Goal: Find contact information: Find contact information

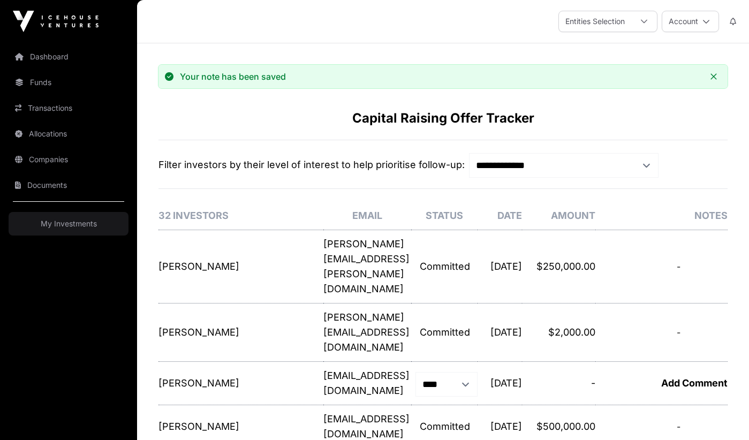
select select "*"
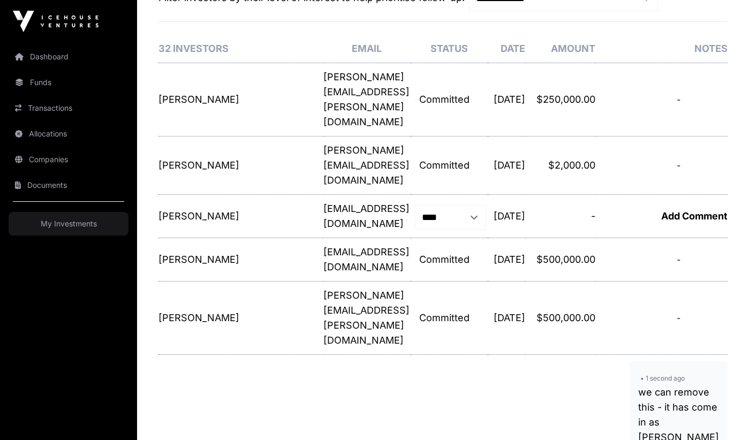
scroll to position [187, 0]
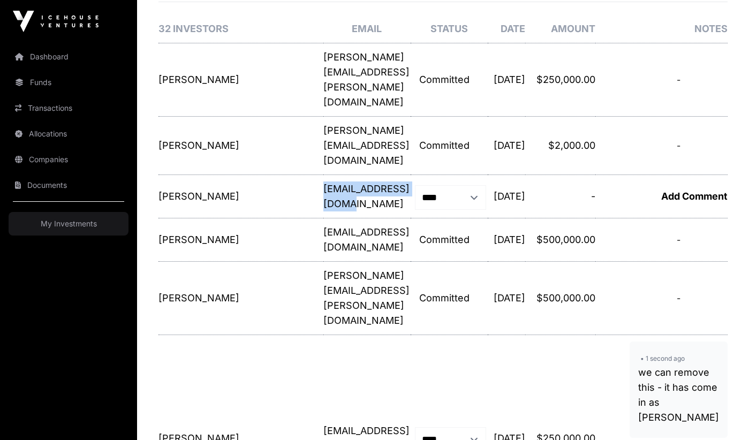
drag, startPoint x: 239, startPoint y: 158, endPoint x: 363, endPoint y: 161, distance: 123.2
click at [363, 182] on p "[EMAIL_ADDRESS][DOMAIN_NAME]" at bounding box center [366, 197] width 87 height 30
drag, startPoint x: 160, startPoint y: 144, endPoint x: 343, endPoint y: 170, distance: 185.6
click at [343, 175] on tr "**********" at bounding box center [443, 196] width 569 height 43
copy tr "[PERSON_NAME] Investor: [PERSON_NAME] Email: [EMAIL_ADDRESS][DOMAIN_NAME] Amoun…"
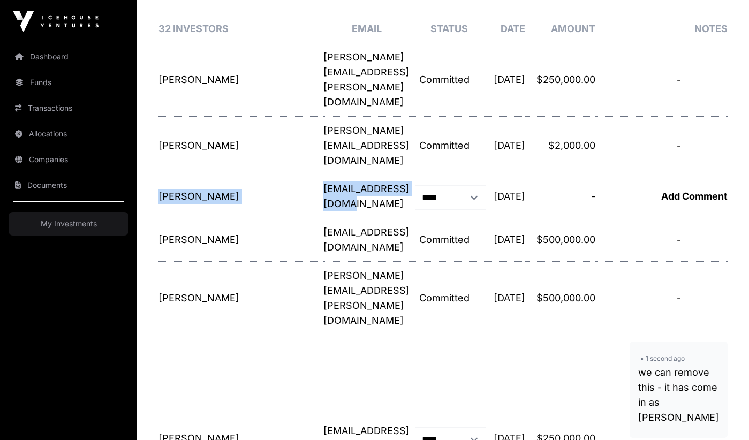
scroll to position [248, 0]
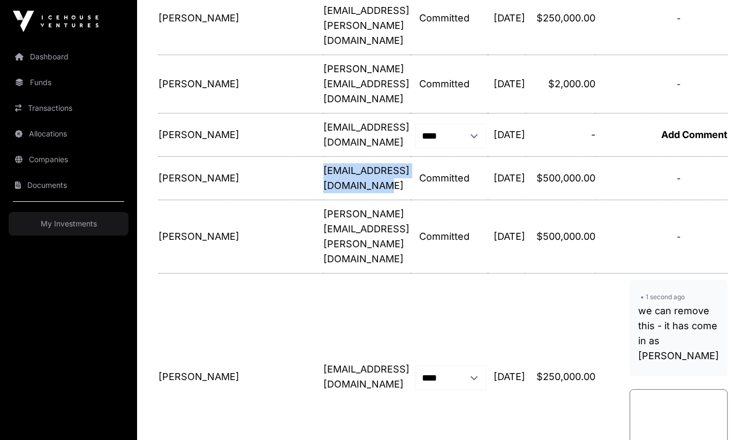
drag, startPoint x: 241, startPoint y: 148, endPoint x: 372, endPoint y: 153, distance: 131.3
click at [372, 163] on p "[EMAIL_ADDRESS][DOMAIN_NAME]" at bounding box center [366, 178] width 87 height 30
copy p "[EMAIL_ADDRESS][DOMAIN_NAME]"
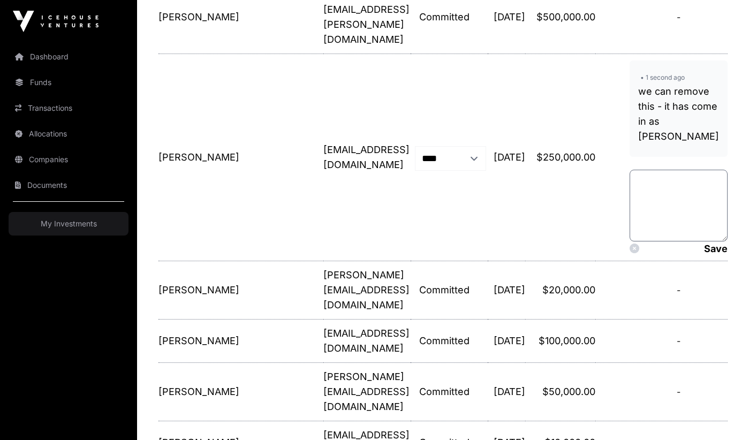
scroll to position [469, 0]
drag, startPoint x: 240, startPoint y: 283, endPoint x: 400, endPoint y: 286, distance: 159.6
click at [400, 286] on p "[PERSON_NAME][EMAIL_ADDRESS][DOMAIN_NAME]" at bounding box center [366, 289] width 87 height 45
copy p "[PERSON_NAME][EMAIL_ADDRESS][DOMAIN_NAME]"
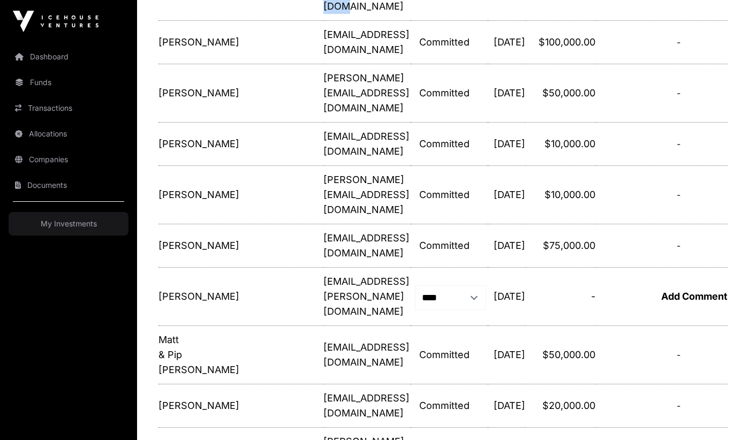
scroll to position [767, 0]
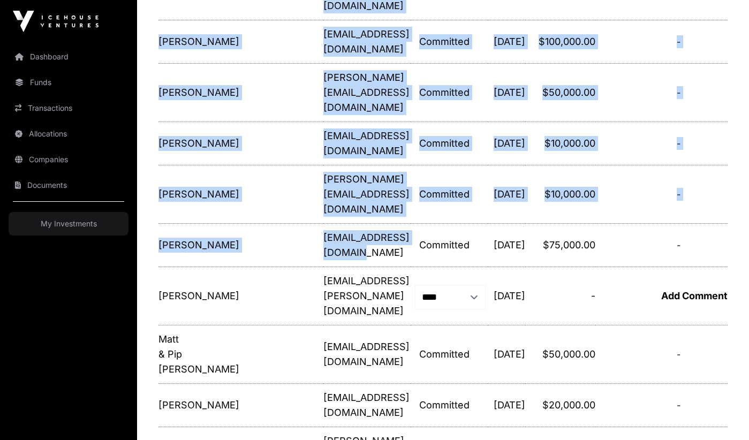
drag, startPoint x: 354, startPoint y: 201, endPoint x: 153, endPoint y: 190, distance: 201.1
click at [153, 190] on div "**********" at bounding box center [443, 362] width 612 height 2131
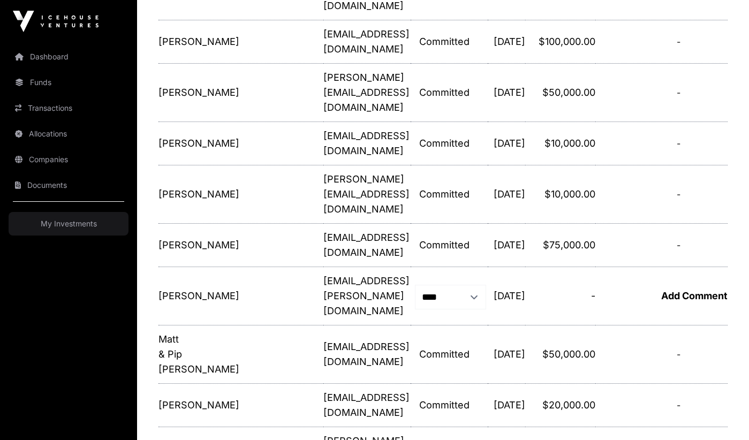
click at [199, 267] on td "[PERSON_NAME] Investor: [PERSON_NAME] Email: [EMAIL_ADDRESS][PERSON_NAME][DOMAI…" at bounding box center [241, 296] width 165 height 58
drag, startPoint x: 240, startPoint y: 202, endPoint x: 355, endPoint y: 198, distance: 114.2
click at [355, 230] on p "[EMAIL_ADDRESS][DOMAIN_NAME]" at bounding box center [366, 245] width 87 height 30
copy p "[EMAIL_ADDRESS][DOMAIN_NAME]"
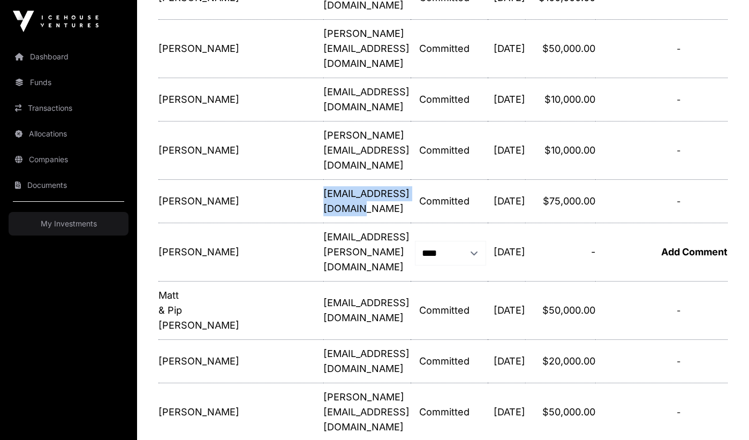
scroll to position [811, 0]
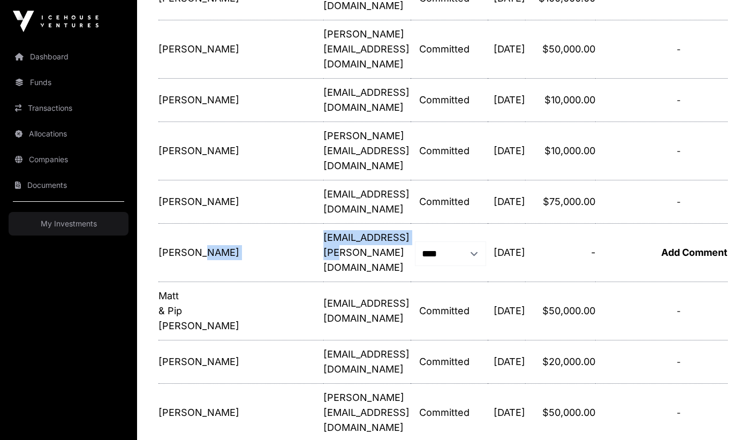
drag, startPoint x: 336, startPoint y: 201, endPoint x: 236, endPoint y: 199, distance: 100.2
click at [236, 224] on tr "**********" at bounding box center [443, 253] width 569 height 58
copy tr "[PERSON_NAME] Investor: [PERSON_NAME] Email: [EMAIL_ADDRESS][PERSON_NAME][DOMAI…"
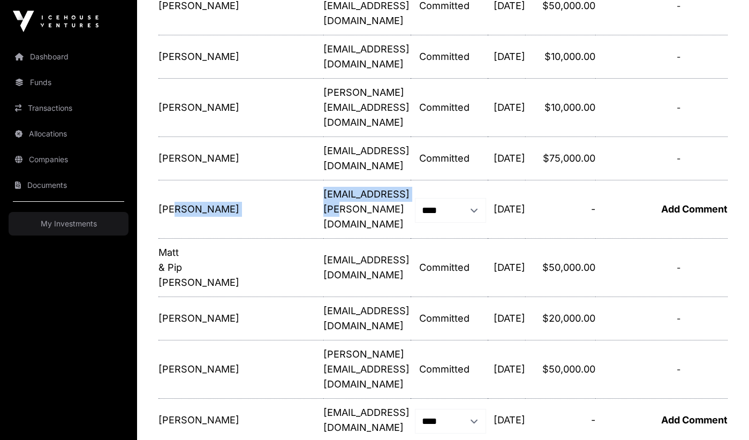
scroll to position [865, 0]
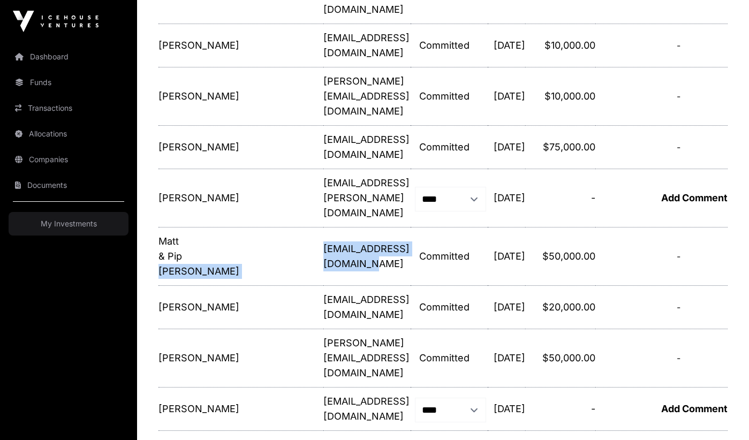
drag, startPoint x: 374, startPoint y: 206, endPoint x: 228, endPoint y: 209, distance: 145.7
click at [228, 228] on tr "Matt & Pip [PERSON_NAME] Investor: [PERSON_NAME] & Pip [PERSON_NAME] Email: [EM…" at bounding box center [443, 257] width 569 height 58
click at [229, 228] on td "Matt & Pip [PERSON_NAME] Investor: [PERSON_NAME] & Pip [PERSON_NAME] Email: [EM…" at bounding box center [241, 257] width 165 height 58
drag, startPoint x: 239, startPoint y: 204, endPoint x: 374, endPoint y: 206, distance: 135.0
click at [374, 242] on p "[EMAIL_ADDRESS][DOMAIN_NAME]" at bounding box center [366, 257] width 87 height 30
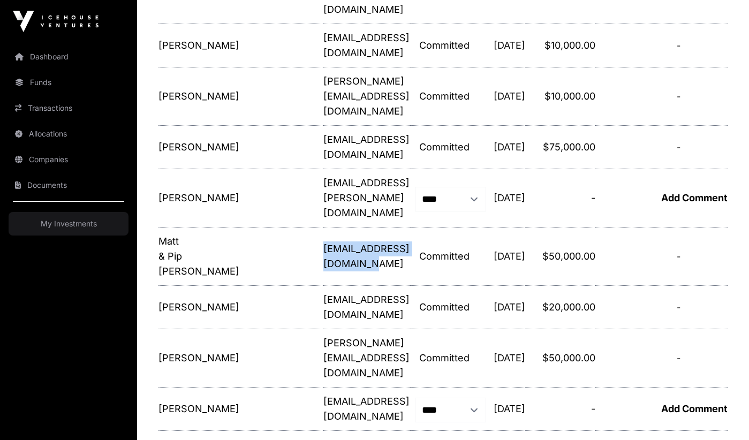
copy p "[EMAIL_ADDRESS][DOMAIN_NAME]"
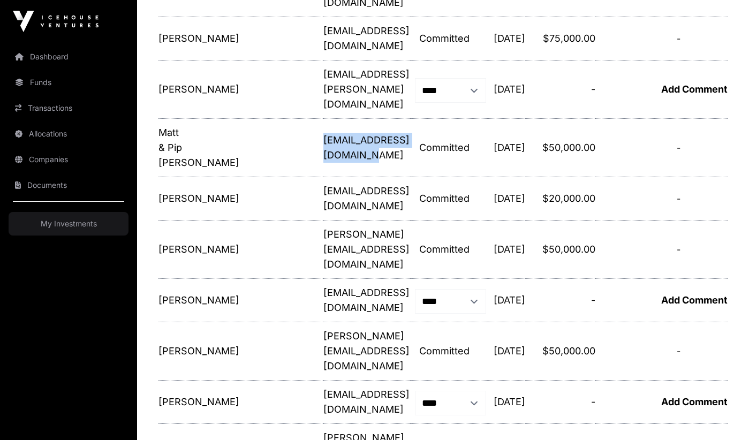
scroll to position [975, 0]
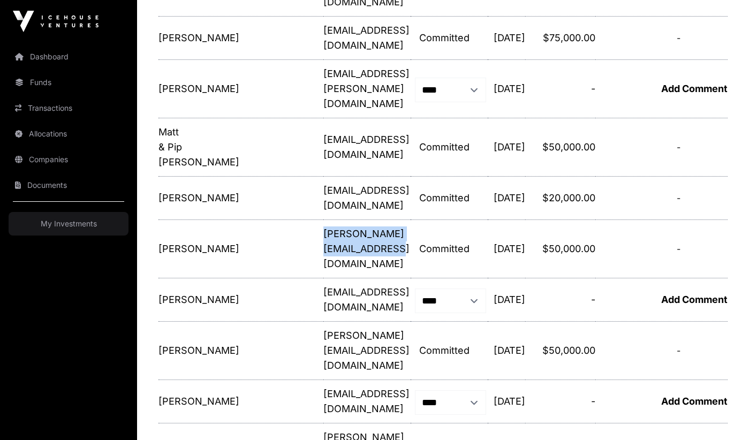
drag, startPoint x: 241, startPoint y: 198, endPoint x: 371, endPoint y: 198, distance: 130.1
click at [371, 227] on p "[PERSON_NAME][EMAIL_ADDRESS][DOMAIN_NAME]" at bounding box center [366, 249] width 87 height 45
copy p "[PERSON_NAME][EMAIL_ADDRESS][DOMAIN_NAME]"
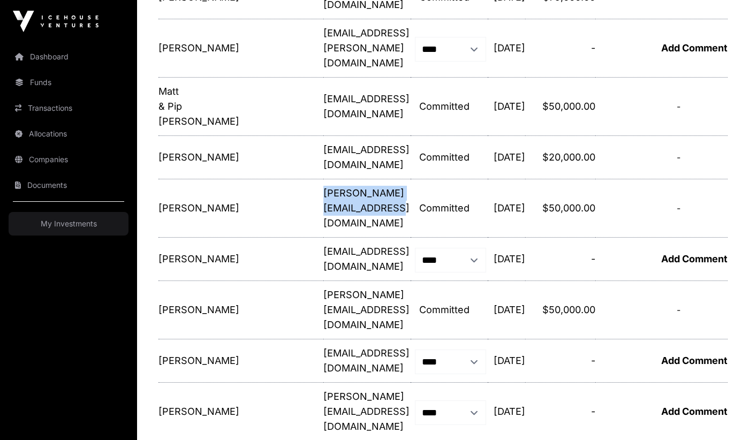
scroll to position [1031, 0]
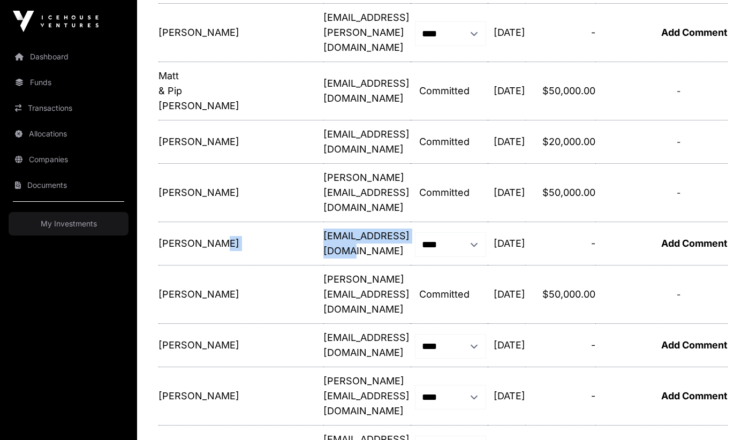
drag, startPoint x: 351, startPoint y: 189, endPoint x: 236, endPoint y: 186, distance: 114.6
click at [236, 222] on tr "**********" at bounding box center [443, 243] width 569 height 43
copy tr "Investor: [PERSON_NAME] Email: [EMAIL_ADDRESS][DOMAIN_NAME] Amount: - Date: [DA…"
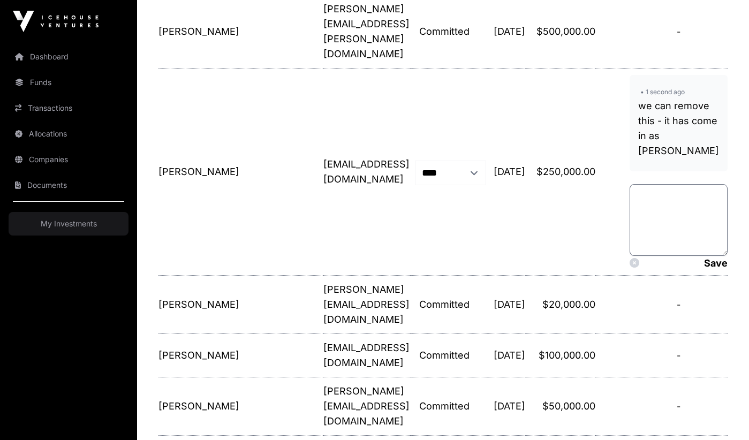
scroll to position [353, 0]
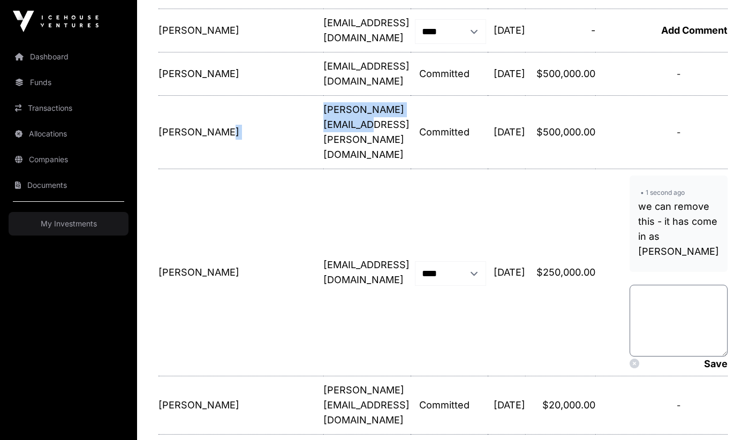
drag, startPoint x: 353, startPoint y: 87, endPoint x: 237, endPoint y: 88, distance: 115.7
click at [237, 96] on tr "[PERSON_NAME] Investor: [PERSON_NAME] Email: [PERSON_NAME][EMAIL_ADDRESS][PERSO…" at bounding box center [443, 132] width 569 height 73
copy tr "Investor: [PERSON_NAME] Email: [PERSON_NAME][EMAIL_ADDRESS][PERSON_NAME][DOMAIN…"
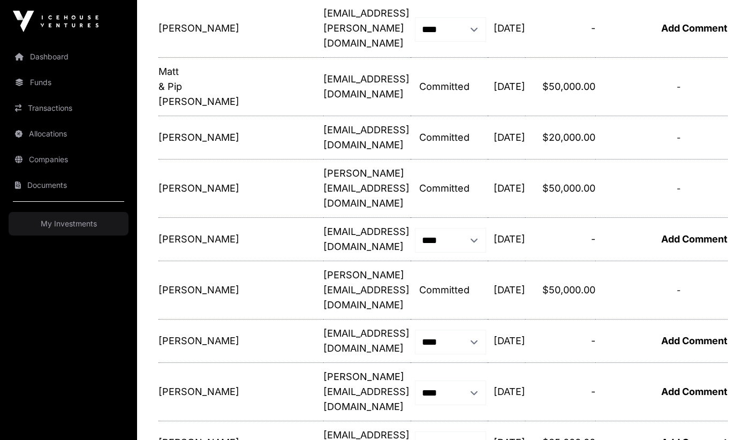
scroll to position [1037, 0]
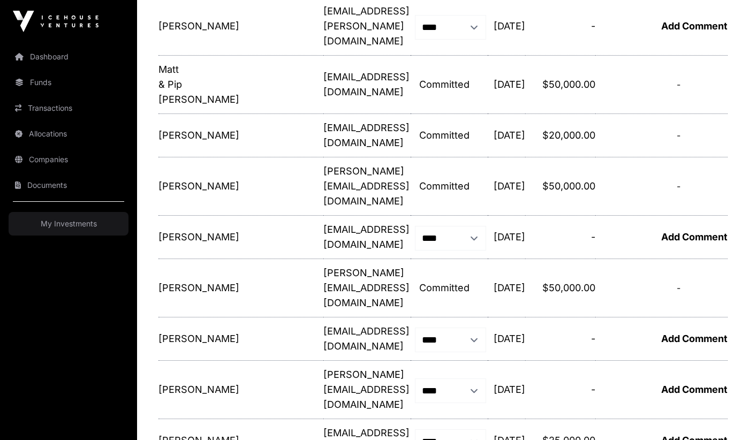
drag, startPoint x: 352, startPoint y: 223, endPoint x: 237, endPoint y: 223, distance: 114.6
click at [237, 259] on tr "[PERSON_NAME] Investor: [PERSON_NAME] Email: [PERSON_NAME][EMAIL_ADDRESS][DOMAI…" at bounding box center [443, 288] width 569 height 58
copy tr "Investor: [PERSON_NAME] Email: [PERSON_NAME][EMAIL_ADDRESS][DOMAIN_NAME] [PERSO…"
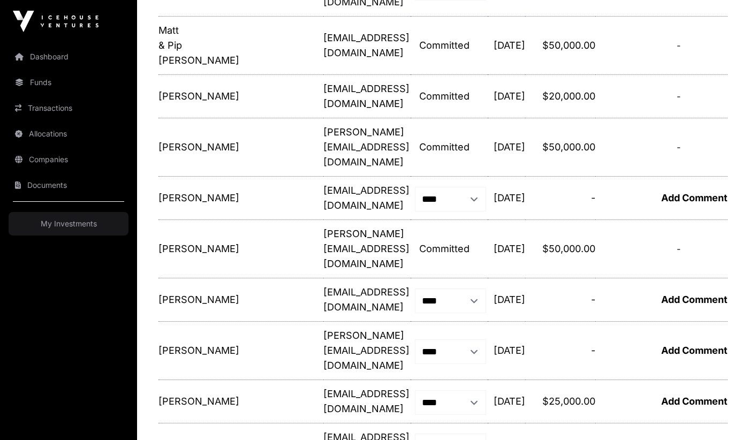
scroll to position [1094, 0]
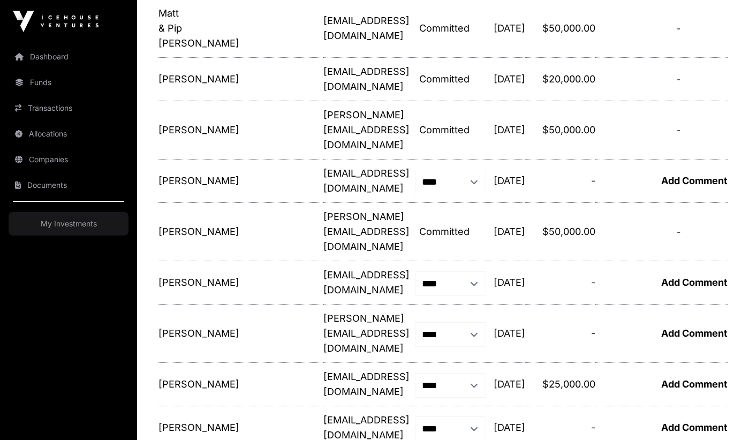
drag, startPoint x: 387, startPoint y: 209, endPoint x: 236, endPoint y: 208, distance: 150.5
click at [236, 261] on tr "**********" at bounding box center [443, 282] width 569 height 43
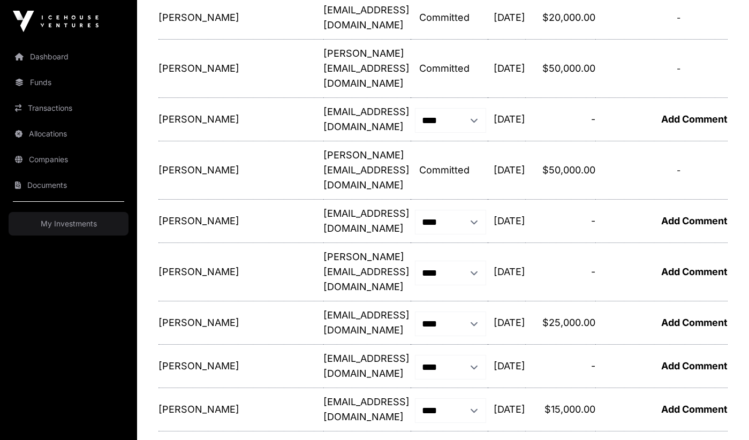
scroll to position [1158, 0]
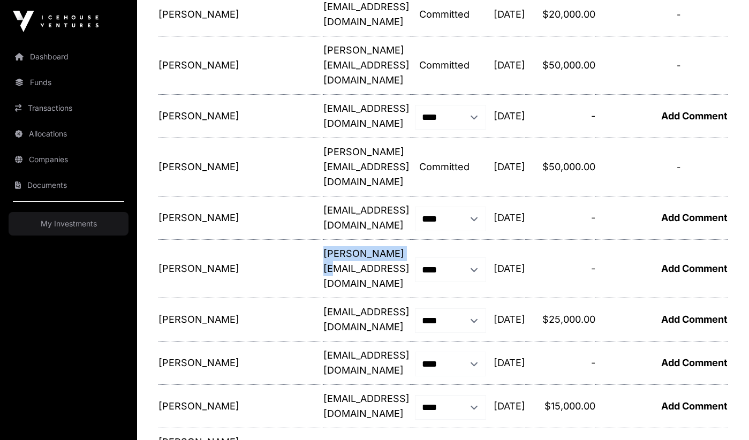
drag, startPoint x: 326, startPoint y: 186, endPoint x: 239, endPoint y: 185, distance: 86.2
click at [323, 246] on p "[PERSON_NAME][EMAIL_ADDRESS][DOMAIN_NAME]" at bounding box center [366, 268] width 87 height 45
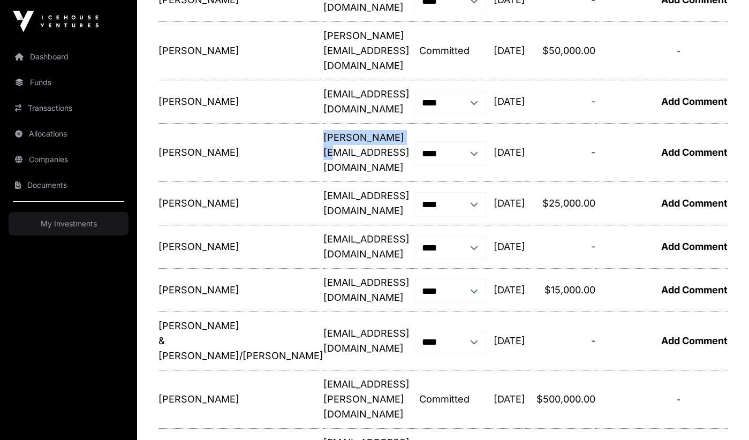
scroll to position [1277, 0]
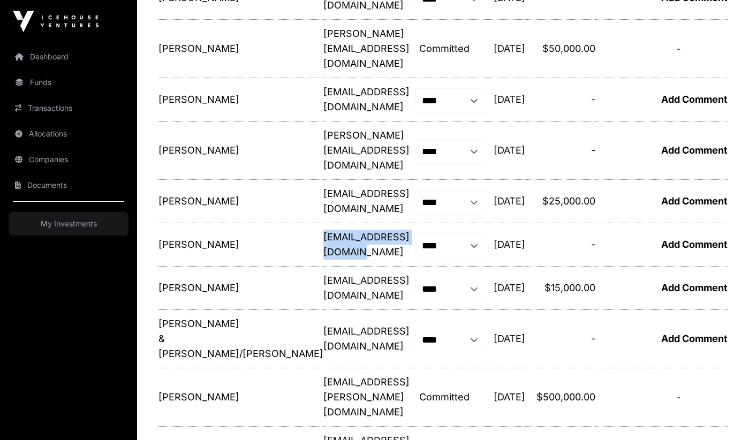
drag, startPoint x: 352, startPoint y: 158, endPoint x: 239, endPoint y: 160, distance: 113.0
click at [323, 230] on p "[EMAIL_ADDRESS][DOMAIN_NAME]" at bounding box center [366, 245] width 87 height 30
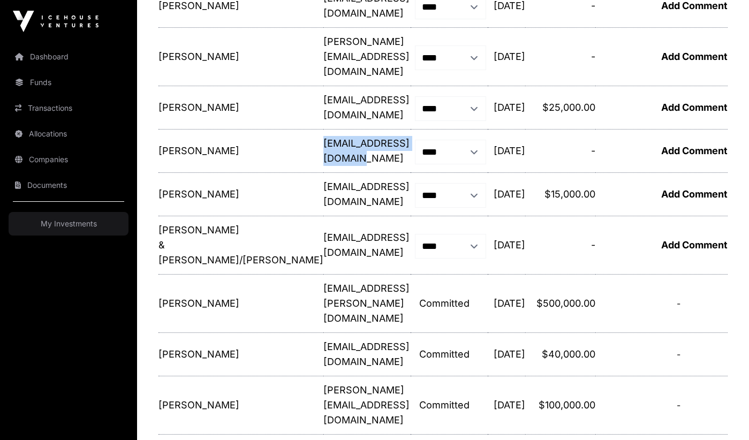
scroll to position [1371, 0]
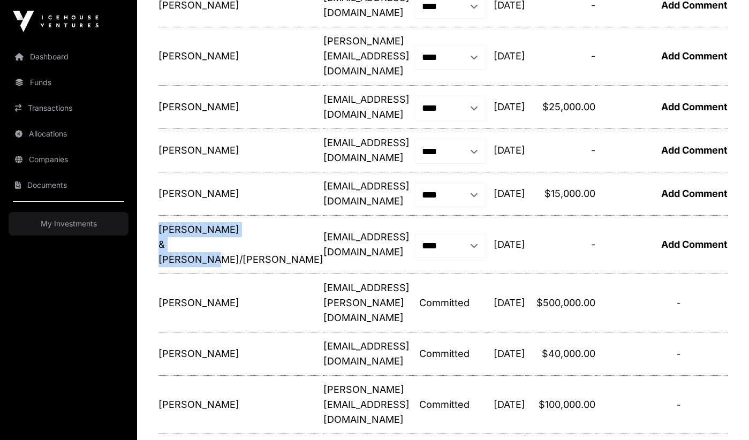
drag, startPoint x: 159, startPoint y: 138, endPoint x: 226, endPoint y: 191, distance: 86.1
click at [226, 216] on td "[PERSON_NAME] & [PERSON_NAME]/[PERSON_NAME] Investor: [PERSON_NAME] & [PERSON_N…" at bounding box center [241, 245] width 165 height 58
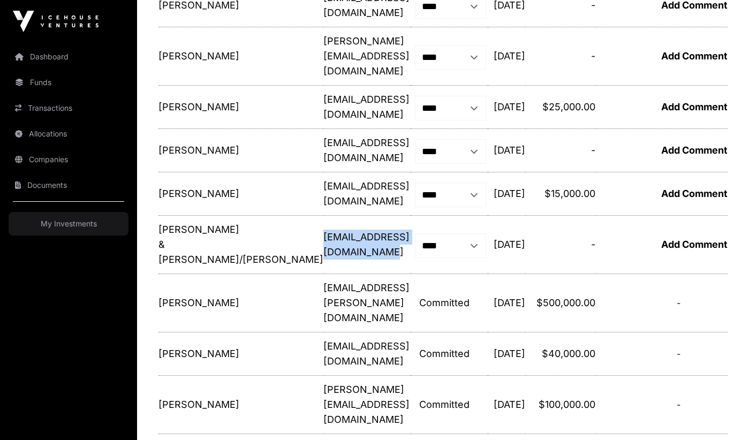
drag, startPoint x: 375, startPoint y: 163, endPoint x: 239, endPoint y: 162, distance: 136.0
click at [323, 230] on p "[EMAIL_ADDRESS][DOMAIN_NAME]" at bounding box center [366, 245] width 87 height 30
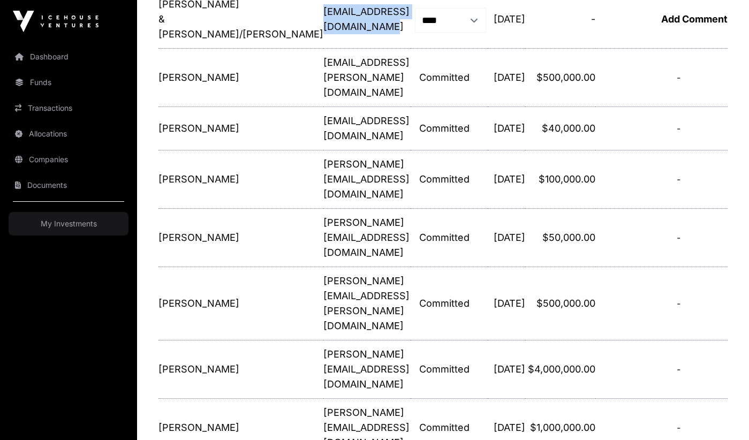
scroll to position [1597, 0]
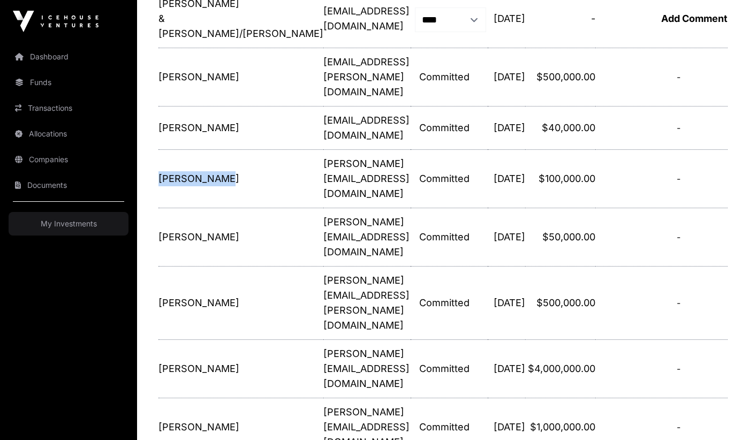
drag, startPoint x: 160, startPoint y: 73, endPoint x: 191, endPoint y: 88, distance: 34.5
click at [186, 171] on p "[PERSON_NAME]" at bounding box center [172, 178] width 27 height 15
drag, startPoint x: 237, startPoint y: 83, endPoint x: 339, endPoint y: 82, distance: 102.3
click at [339, 150] on tr "[PERSON_NAME] Investor: [PERSON_NAME] Email: [PERSON_NAME][EMAIL_ADDRESS][DOMAI…" at bounding box center [443, 179] width 569 height 58
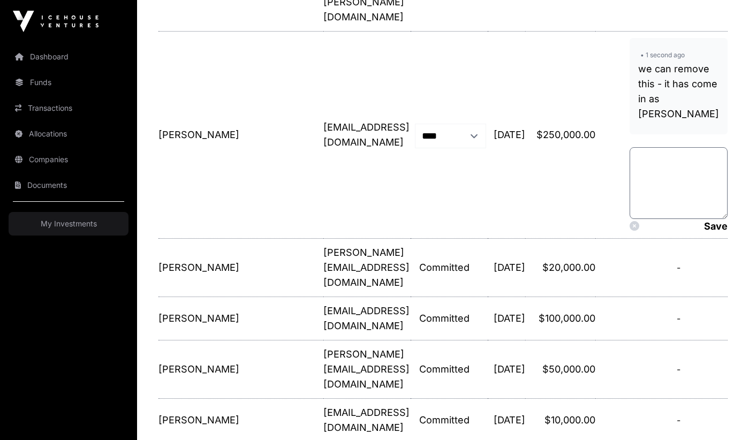
scroll to position [0, 0]
